Goal: Task Accomplishment & Management: Manage account settings

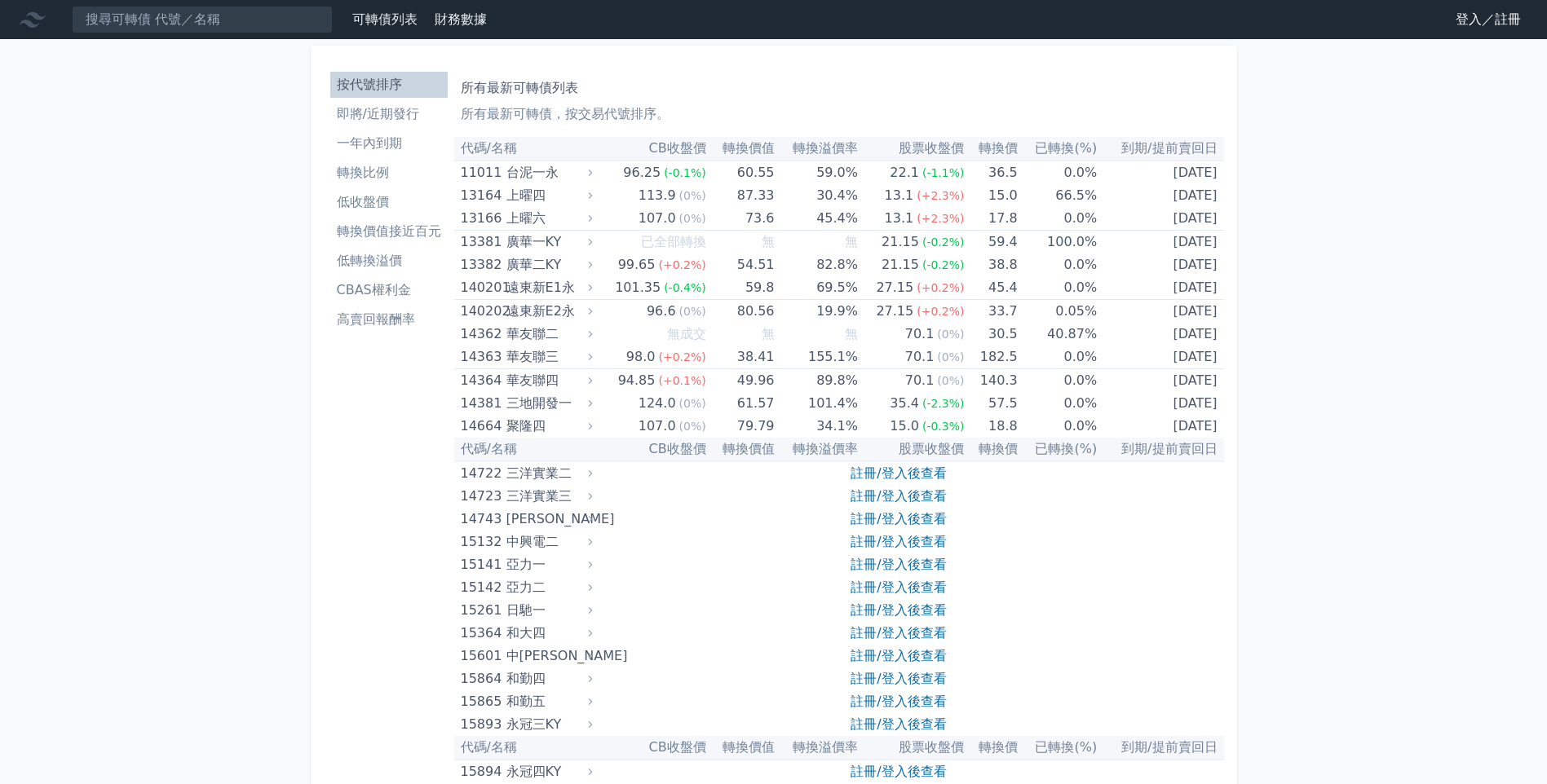
click at [1460, 11] on link "登入／註冊" at bounding box center [1489, 19] width 91 height 26
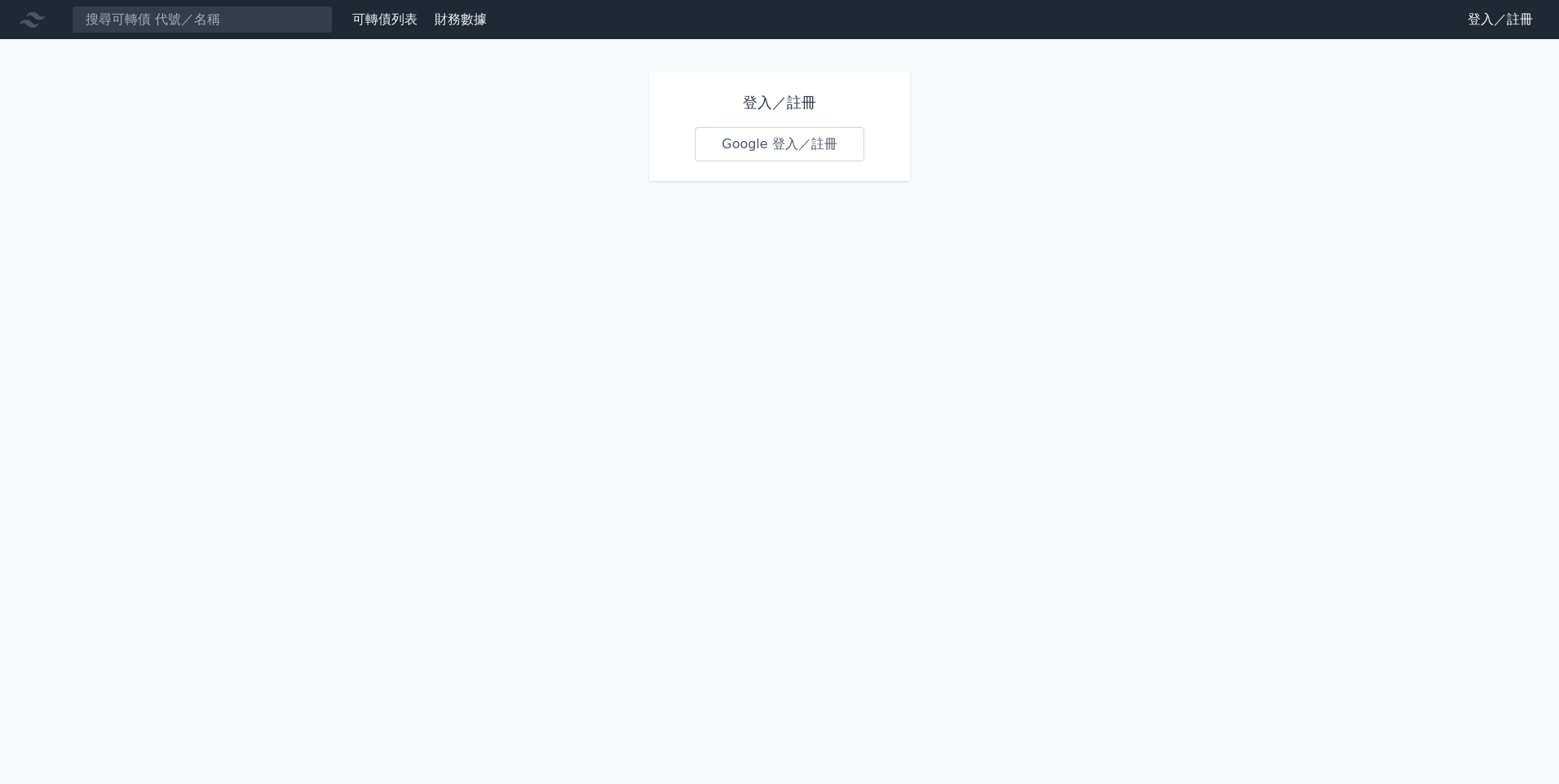
click at [768, 148] on link "Google 登入／註冊" at bounding box center [779, 144] width 170 height 34
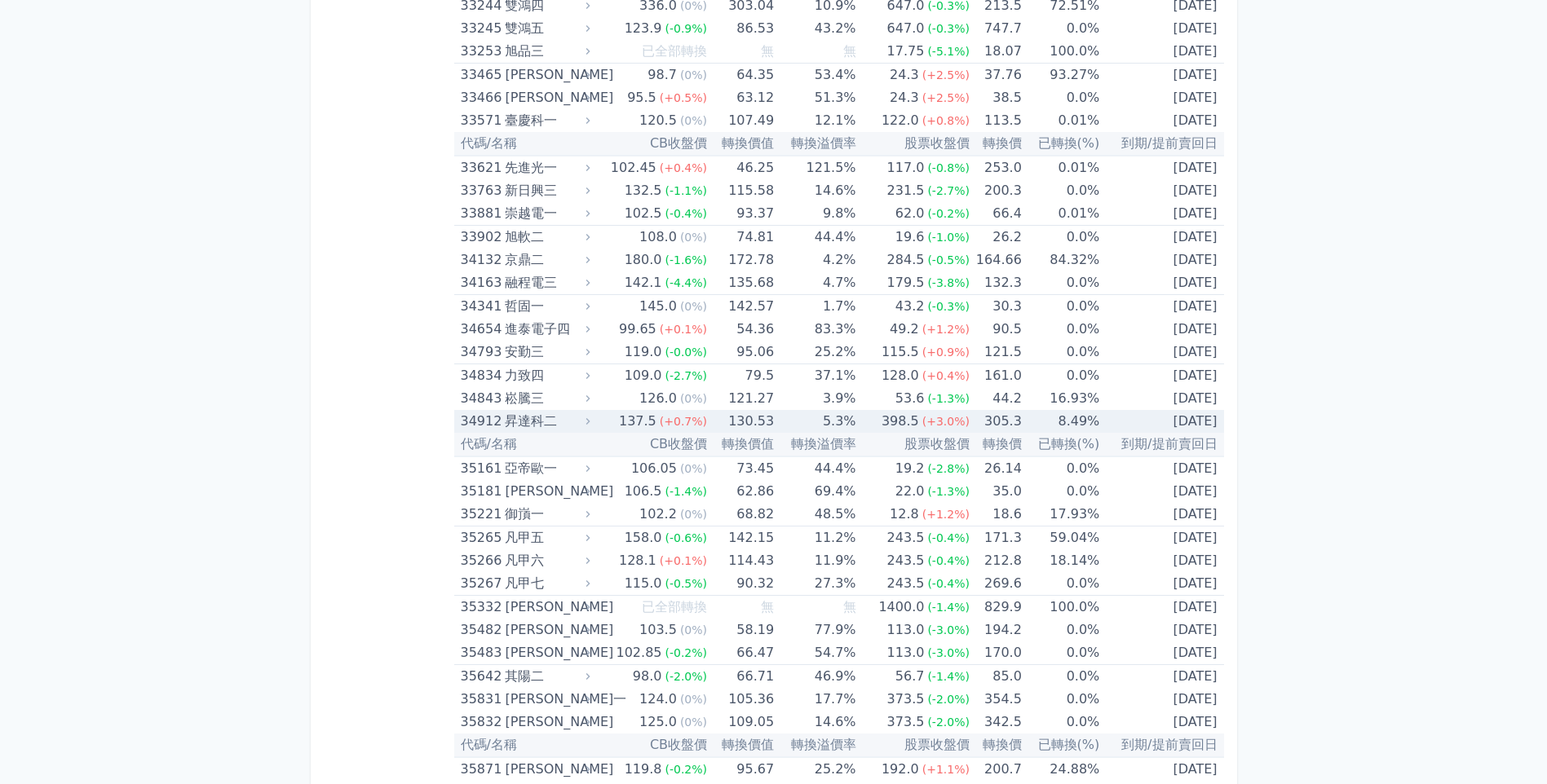
scroll to position [3342, 0]
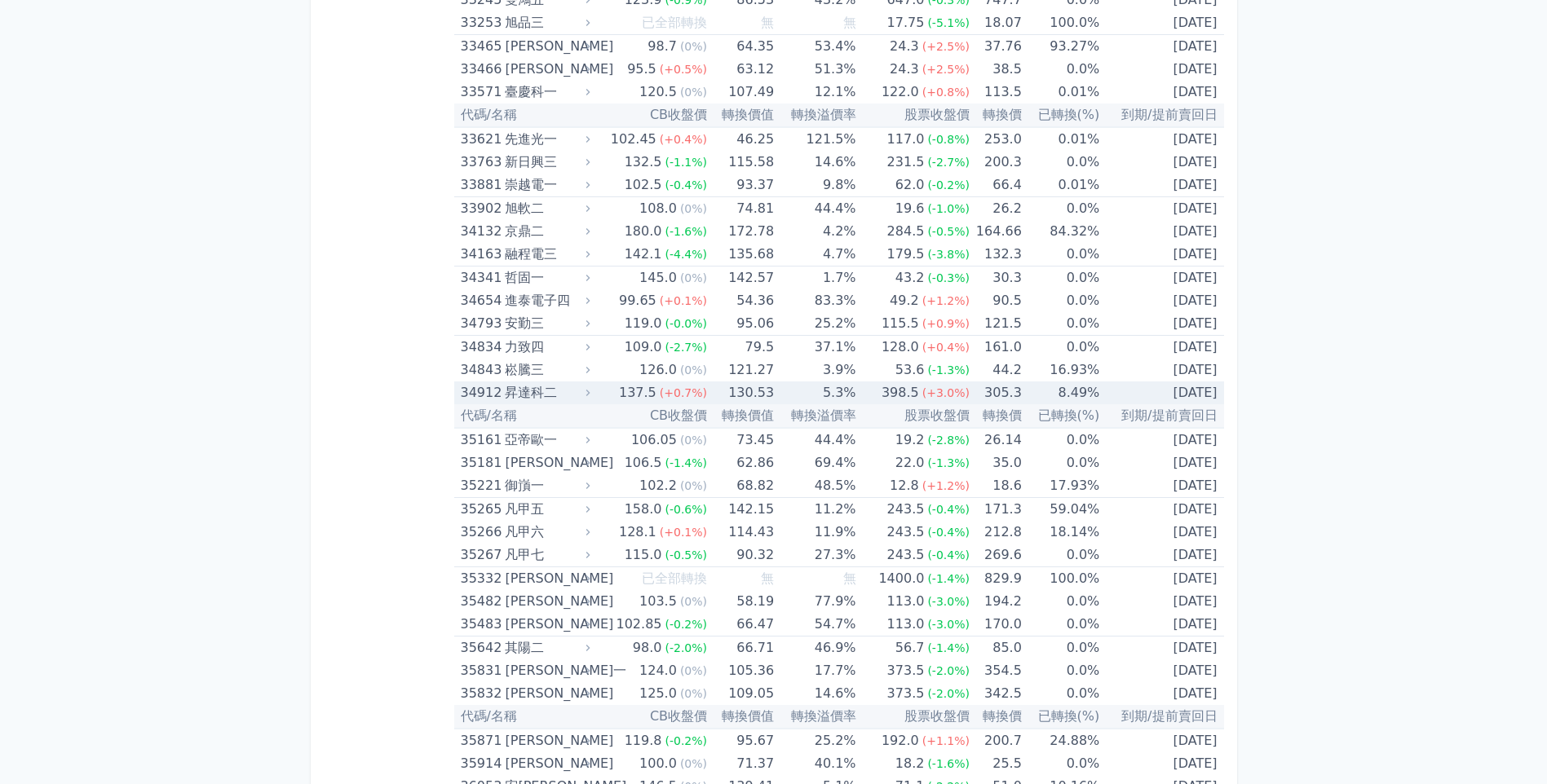
click at [549, 394] on div "昇達科二" at bounding box center [546, 393] width 82 height 23
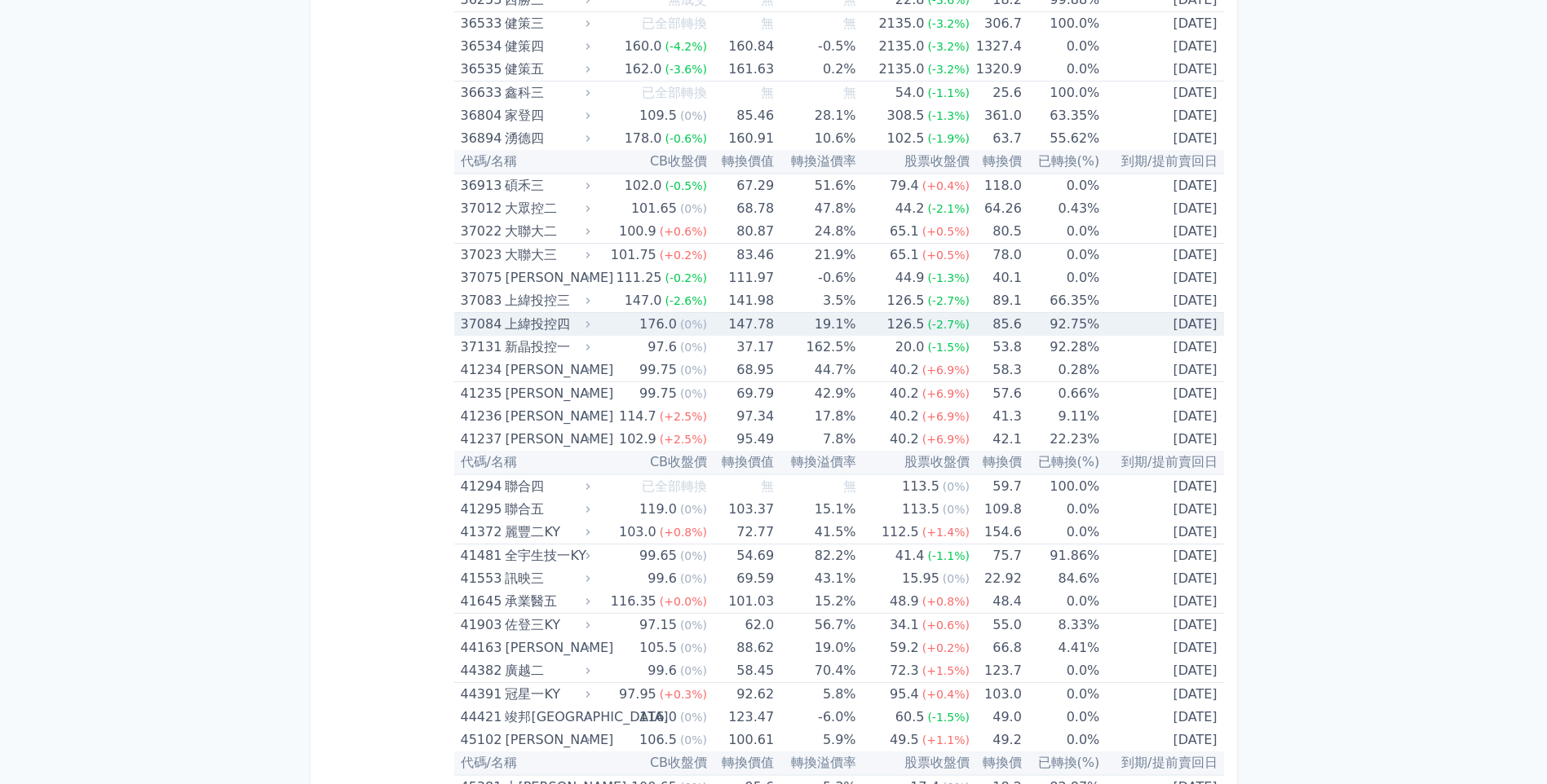
scroll to position [4484, 0]
